Goal: Register for event/course

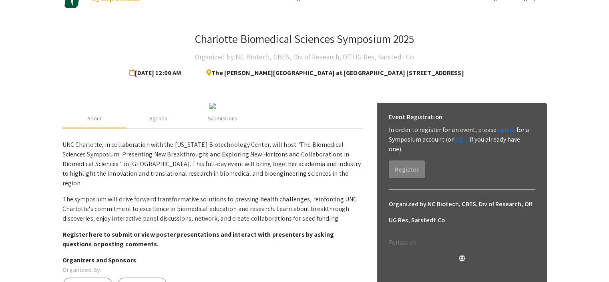
scroll to position [20, 0]
click at [500, 130] on link "sign up" at bounding box center [507, 129] width 20 height 8
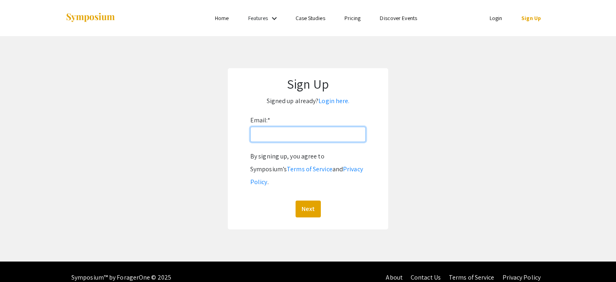
click at [275, 135] on input "Email: *" at bounding box center [307, 134] width 115 height 15
type input "[PERSON_NAME][EMAIL_ADDRESS][PERSON_NAME][DOMAIN_NAME]"
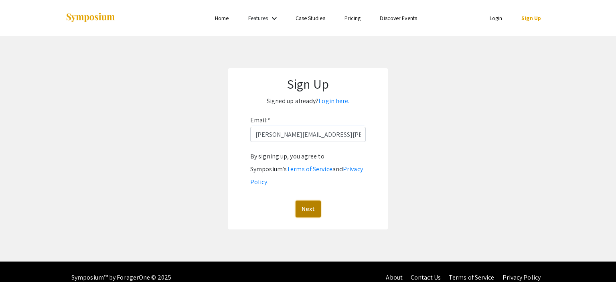
click at [311, 200] on button "Next" at bounding box center [307, 208] width 25 height 17
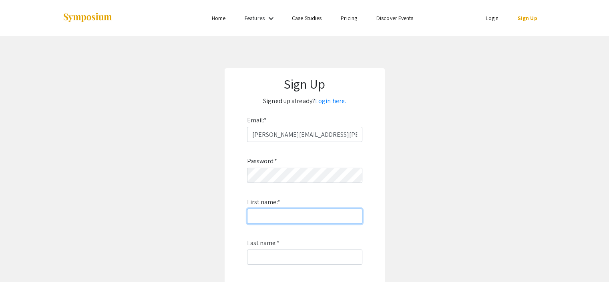
click at [289, 219] on input "First name: *" at bounding box center [304, 215] width 115 height 15
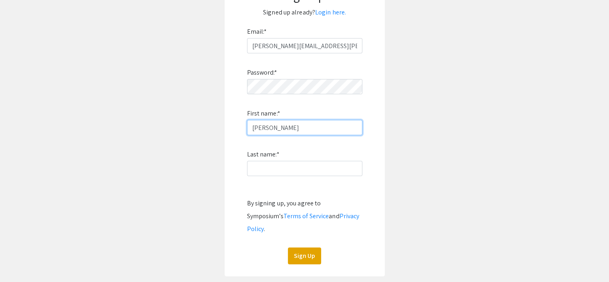
scroll to position [90, 0]
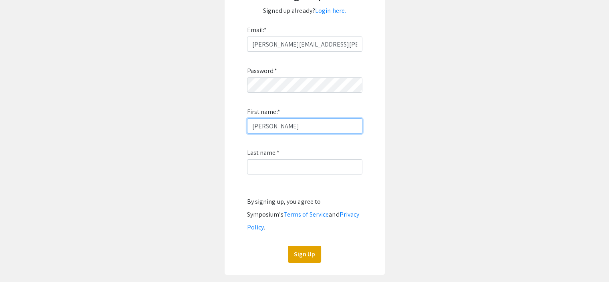
type input "Timothy"
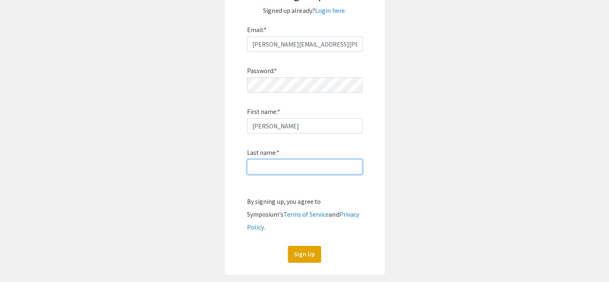
click at [251, 165] on input "Last name: *" at bounding box center [304, 166] width 115 height 15
type input "Sganga"
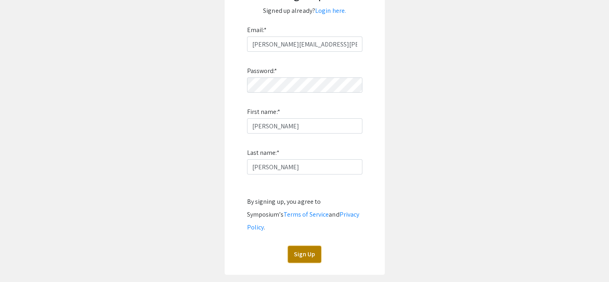
click at [298, 246] on button "Sign Up" at bounding box center [304, 254] width 33 height 17
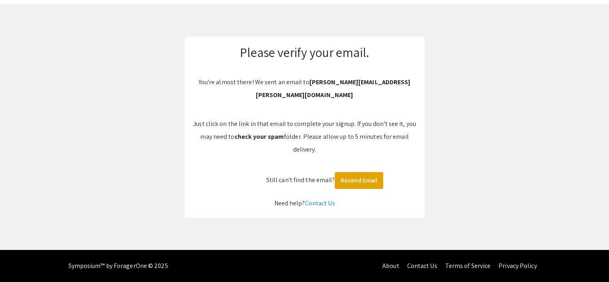
scroll to position [18, 0]
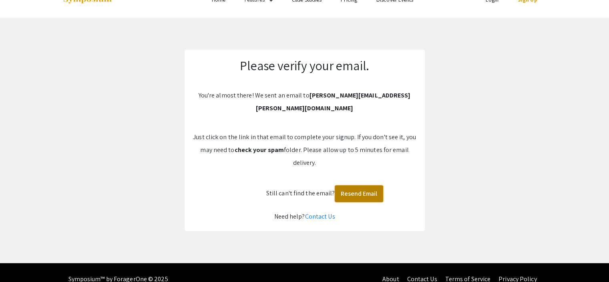
click at [374, 185] on button "Resend Email" at bounding box center [359, 193] width 48 height 17
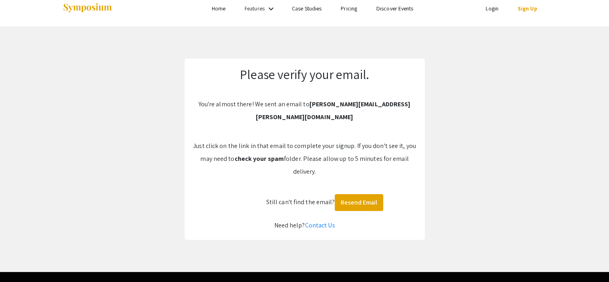
scroll to position [0, 0]
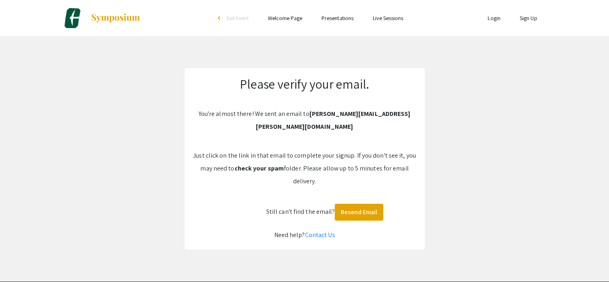
scroll to position [18, 0]
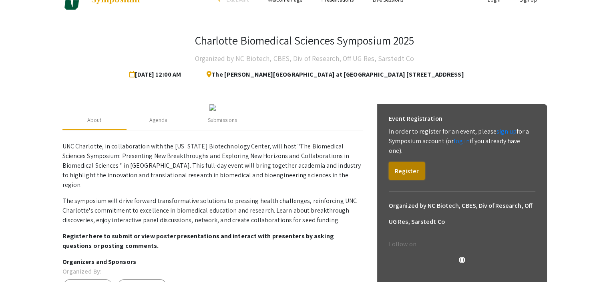
click at [411, 167] on button "Register" at bounding box center [407, 171] width 36 height 18
click at [462, 142] on link "log in" at bounding box center [462, 141] width 16 height 8
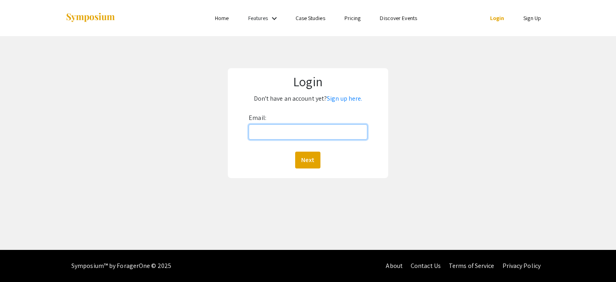
click at [332, 131] on input "Email:" at bounding box center [307, 131] width 118 height 15
click at [333, 129] on input "Email:" at bounding box center [307, 131] width 118 height 15
type input "[PERSON_NAME][EMAIL_ADDRESS][PERSON_NAME][DOMAIN_NAME]"
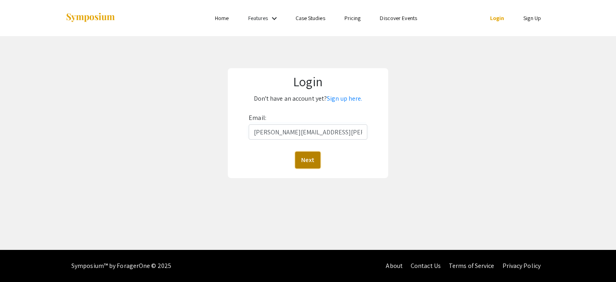
click at [310, 158] on button "Next" at bounding box center [307, 159] width 25 height 17
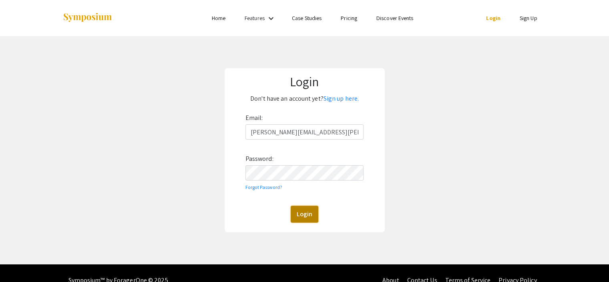
click at [297, 218] on button "Login" at bounding box center [305, 214] width 28 height 17
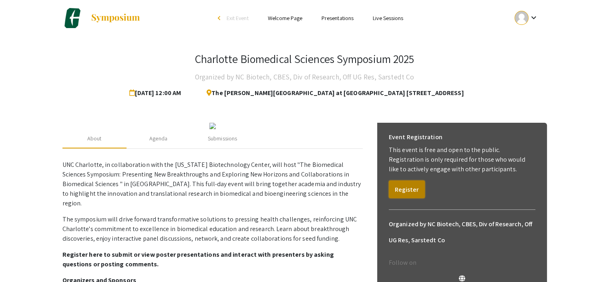
click at [407, 190] on button "Register" at bounding box center [407, 189] width 36 height 18
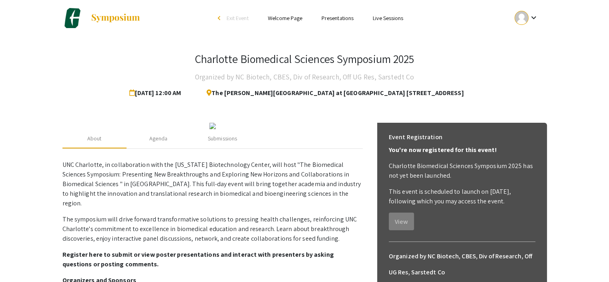
click at [328, 16] on link "Presentations" at bounding box center [338, 17] width 32 height 7
click at [336, 18] on link "Presentations" at bounding box center [338, 17] width 32 height 7
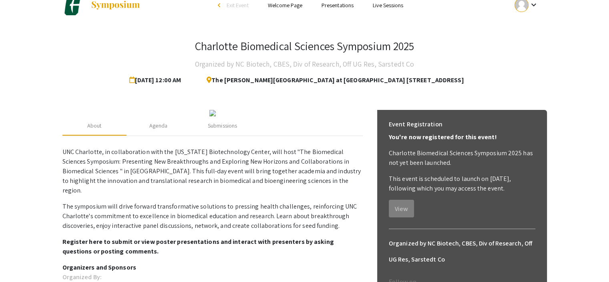
scroll to position [10, 0]
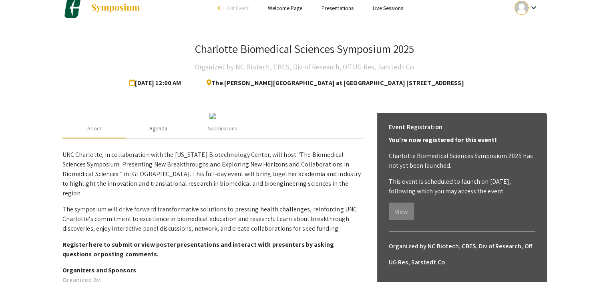
click at [146, 132] on div "Agenda" at bounding box center [159, 128] width 64 height 19
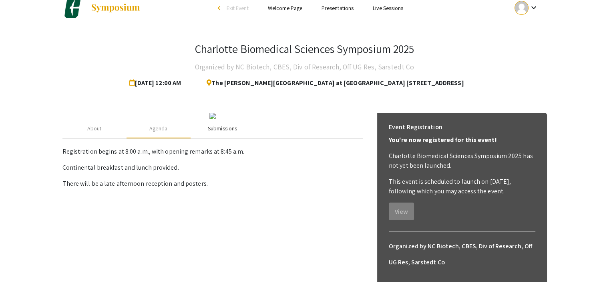
click at [216, 125] on div "Submissions" at bounding box center [222, 128] width 29 height 8
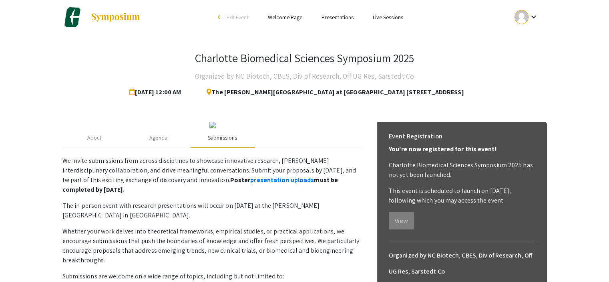
scroll to position [0, 0]
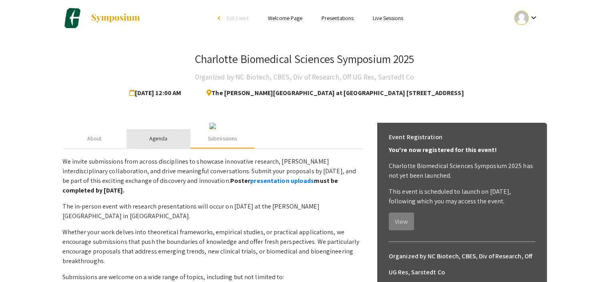
click at [155, 141] on div "Agenda" at bounding box center [158, 138] width 18 height 8
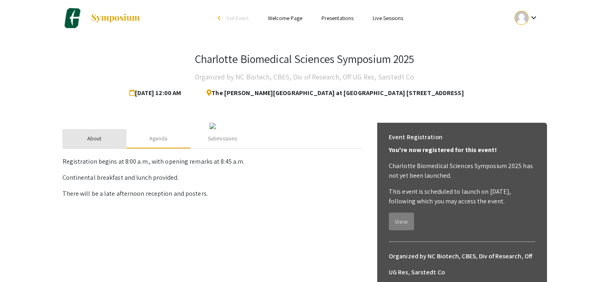
click at [106, 138] on div "About" at bounding box center [95, 138] width 64 height 19
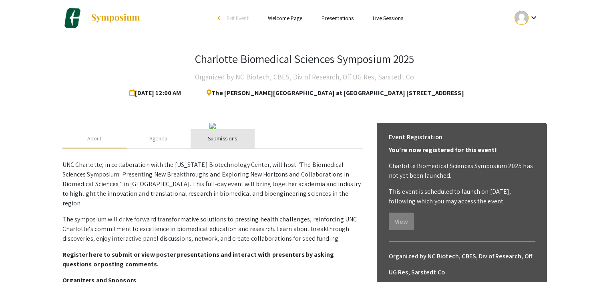
click at [214, 135] on div "Submissions" at bounding box center [222, 138] width 29 height 8
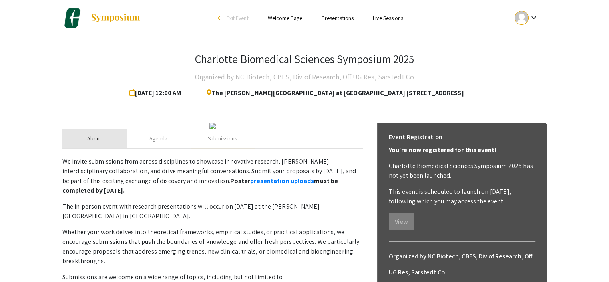
click at [105, 135] on div "About" at bounding box center [95, 138] width 64 height 19
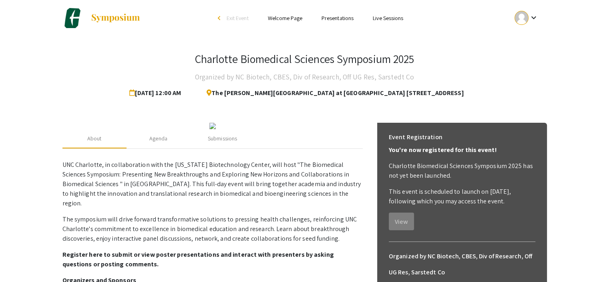
click at [331, 16] on link "Presentations" at bounding box center [338, 17] width 32 height 7
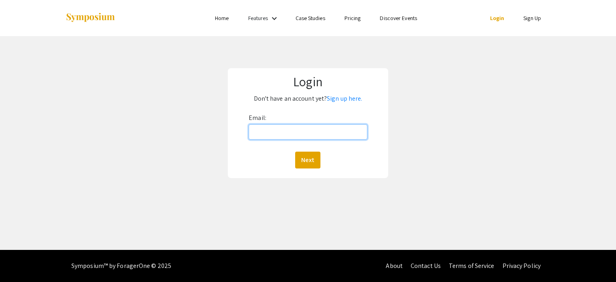
click at [282, 132] on input "Email:" at bounding box center [307, 131] width 118 height 15
type input "[PERSON_NAME][EMAIL_ADDRESS][PERSON_NAME][DOMAIN_NAME]"
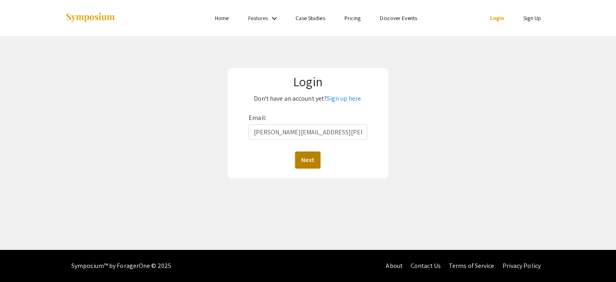
click at [305, 159] on button "Next" at bounding box center [307, 159] width 25 height 17
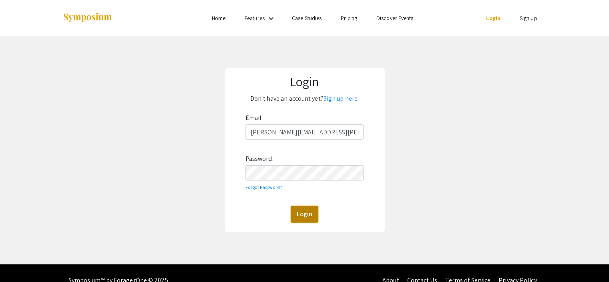
click at [307, 221] on button "Login" at bounding box center [305, 214] width 28 height 17
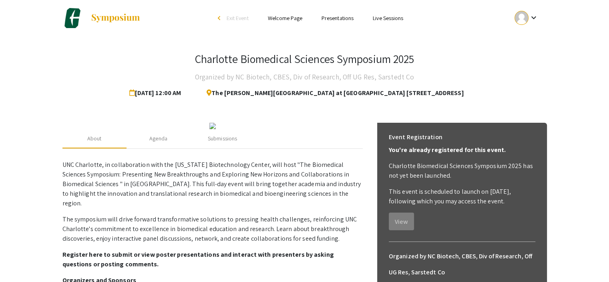
click at [333, 20] on link "Presentations" at bounding box center [338, 17] width 32 height 7
click at [286, 16] on link "Welcome Page" at bounding box center [285, 17] width 34 height 7
click at [383, 19] on link "Live Sessions" at bounding box center [388, 17] width 30 height 7
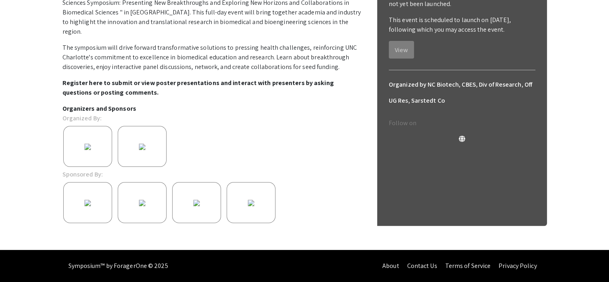
scroll to position [190, 0]
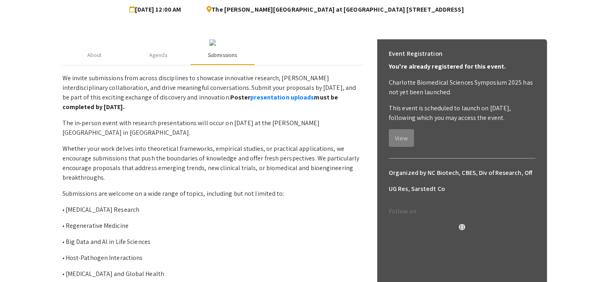
scroll to position [83, 0]
click at [161, 59] on div "Agenda" at bounding box center [158, 55] width 18 height 8
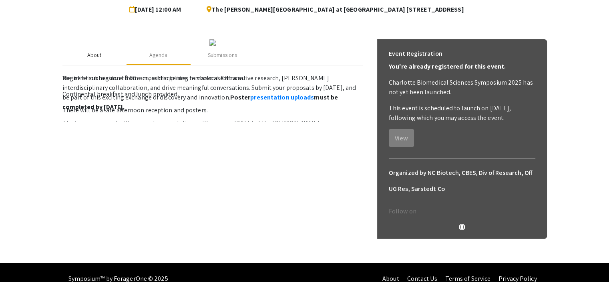
click at [111, 65] on div "About" at bounding box center [95, 55] width 64 height 19
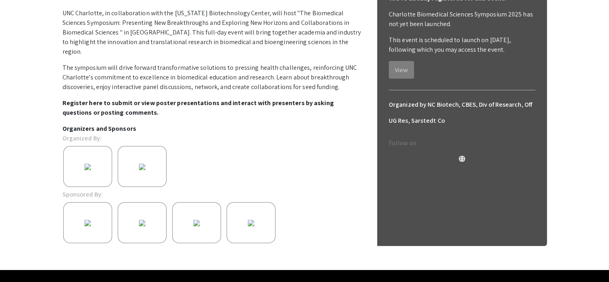
scroll to position [0, 0]
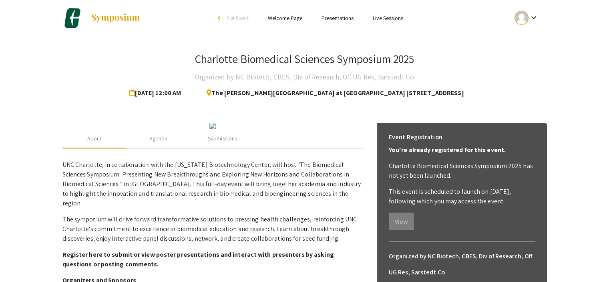
click at [517, 20] on div at bounding box center [522, 18] width 14 height 14
click at [528, 59] on button "My Submissions" at bounding box center [531, 58] width 49 height 19
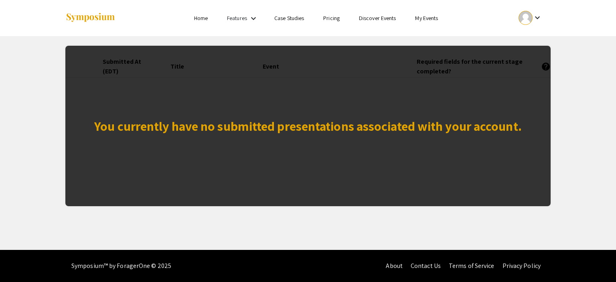
click at [263, 139] on div "You currently have no submitted presentations associated with your account." at bounding box center [307, 126] width 485 height 160
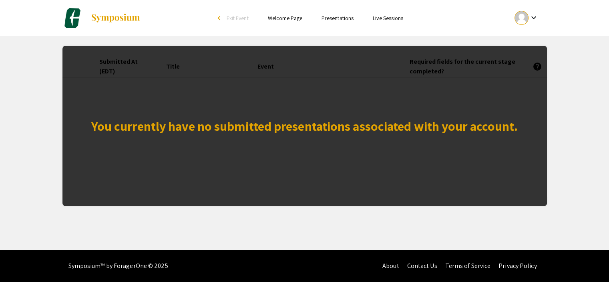
click at [342, 18] on link "Presentations" at bounding box center [338, 17] width 32 height 7
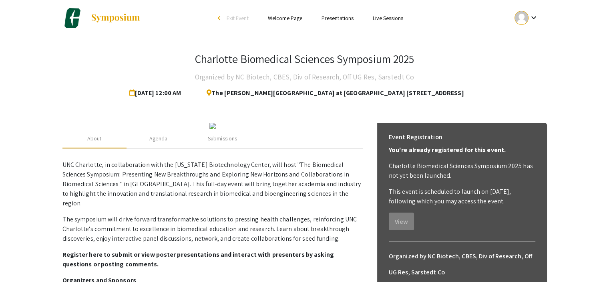
click at [342, 18] on link "Presentations" at bounding box center [338, 17] width 32 height 7
click at [391, 20] on link "Live Sessions" at bounding box center [388, 17] width 30 height 7
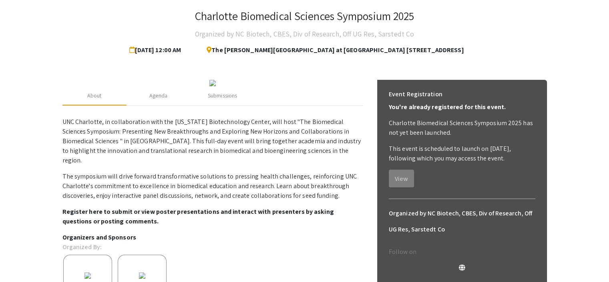
scroll to position [130, 0]
